Goal: Information Seeking & Learning: Learn about a topic

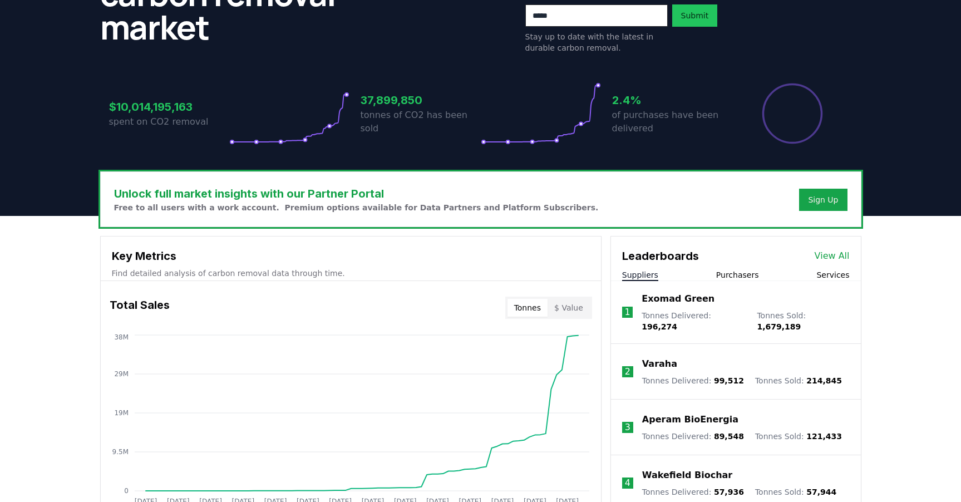
scroll to position [234, 0]
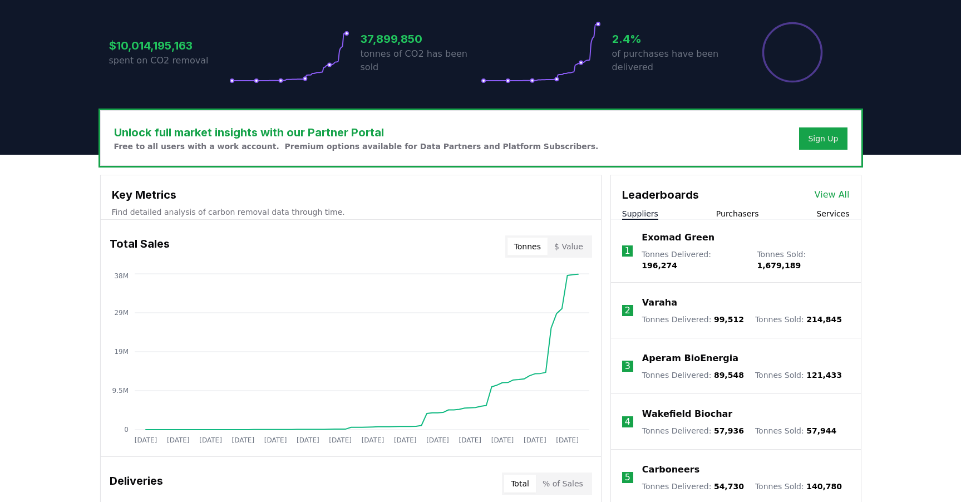
click at [724, 234] on div "Exomad Green" at bounding box center [746, 237] width 208 height 13
click at [695, 240] on p "Exomad Green" at bounding box center [678, 237] width 73 height 13
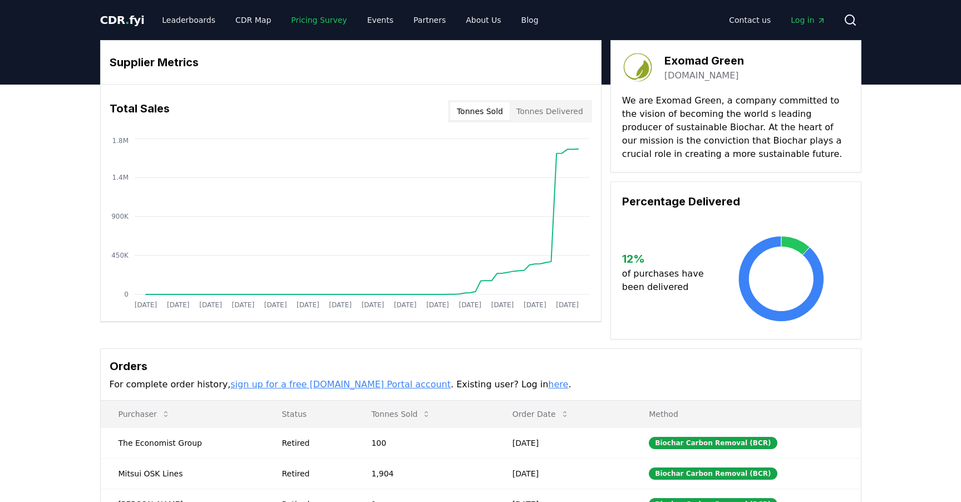
click at [316, 24] on link "Pricing Survey" at bounding box center [318, 20] width 73 height 20
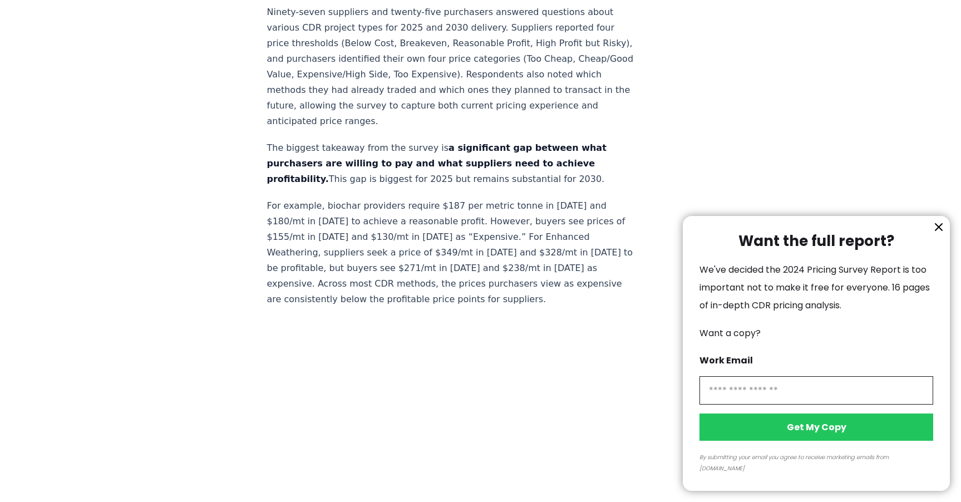
scroll to position [545, 0]
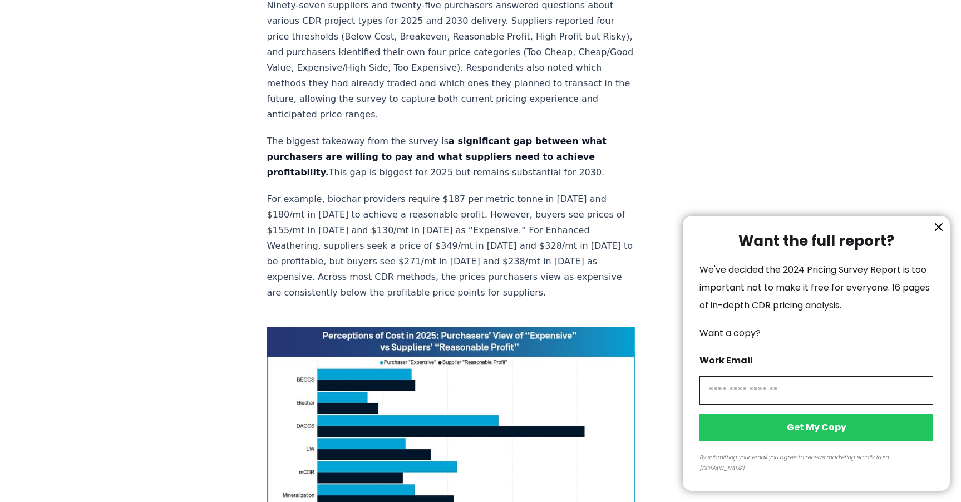
click at [945, 234] on icon "information" at bounding box center [938, 226] width 13 height 13
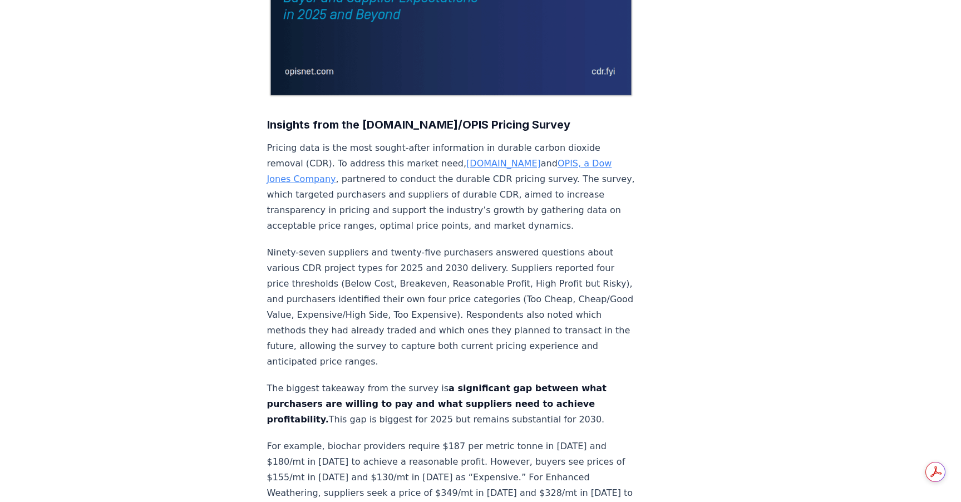
scroll to position [0, 0]
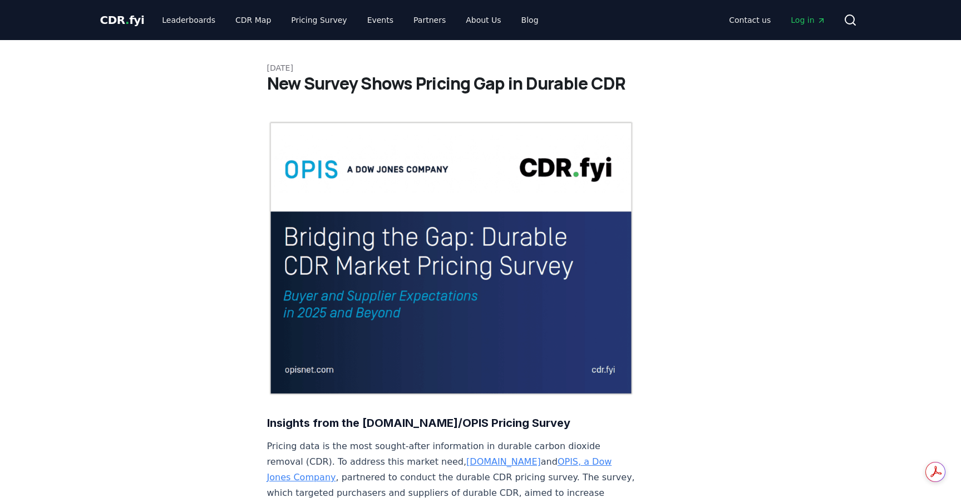
click at [112, 17] on span "CDR . fyi" at bounding box center [122, 19] width 45 height 13
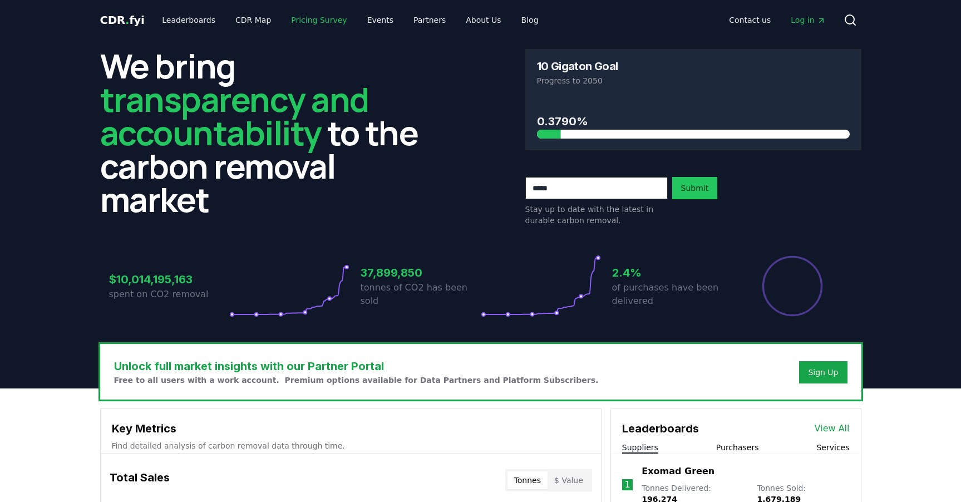
click at [325, 17] on link "Pricing Survey" at bounding box center [318, 20] width 73 height 20
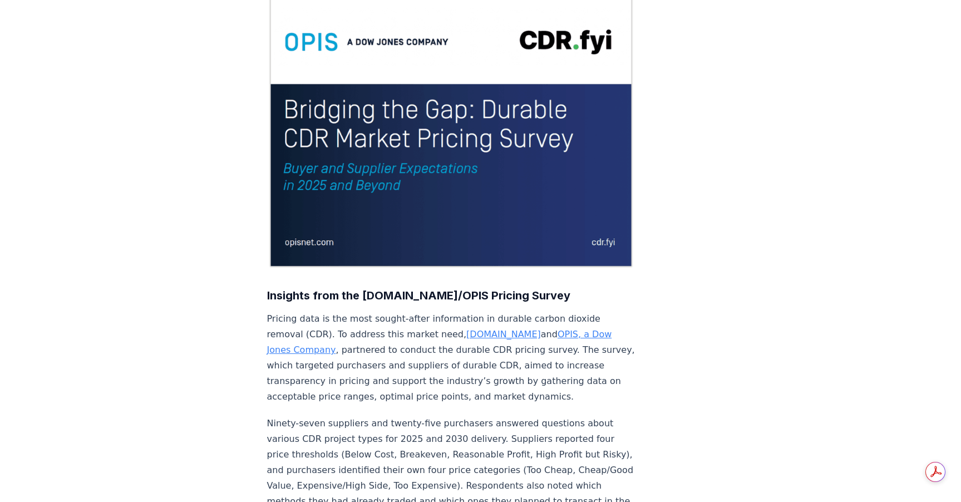
scroll to position [146, 0]
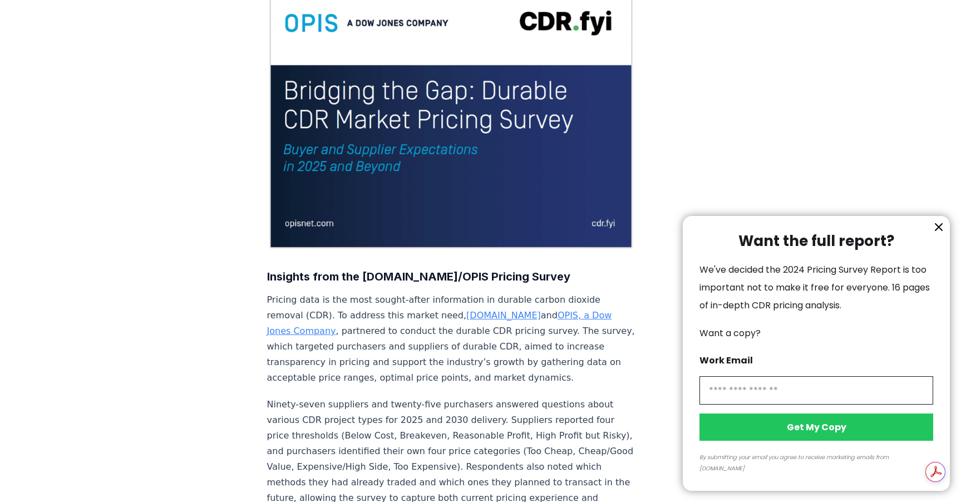
click at [940, 234] on icon "information" at bounding box center [938, 226] width 13 height 13
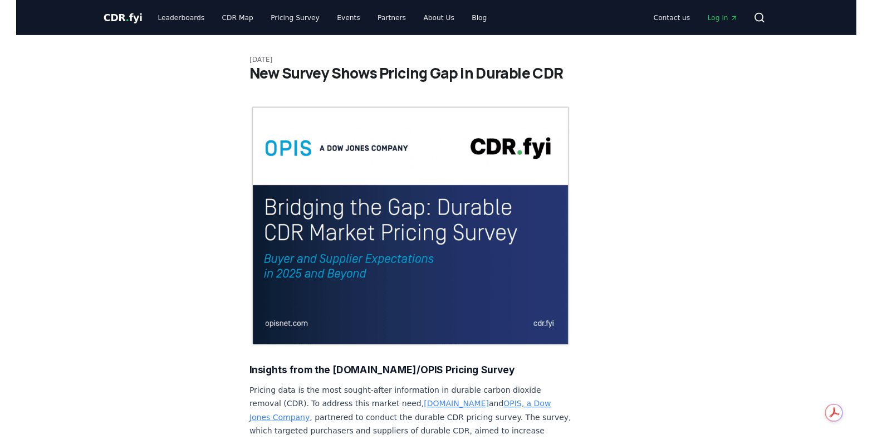
scroll to position [0, 0]
